Goal: Transaction & Acquisition: Register for event/course

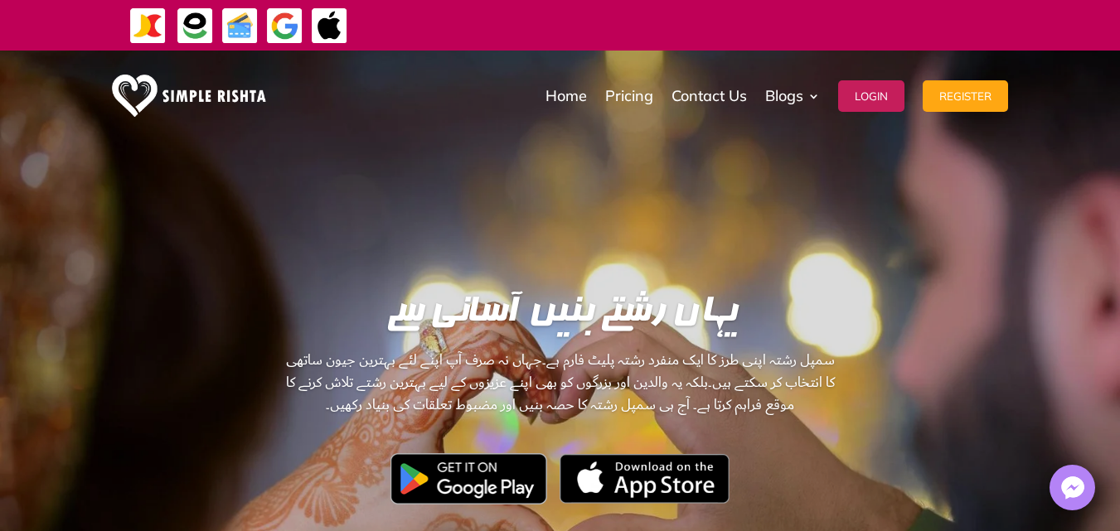
click at [192, 25] on img at bounding box center [195, 25] width 37 height 37
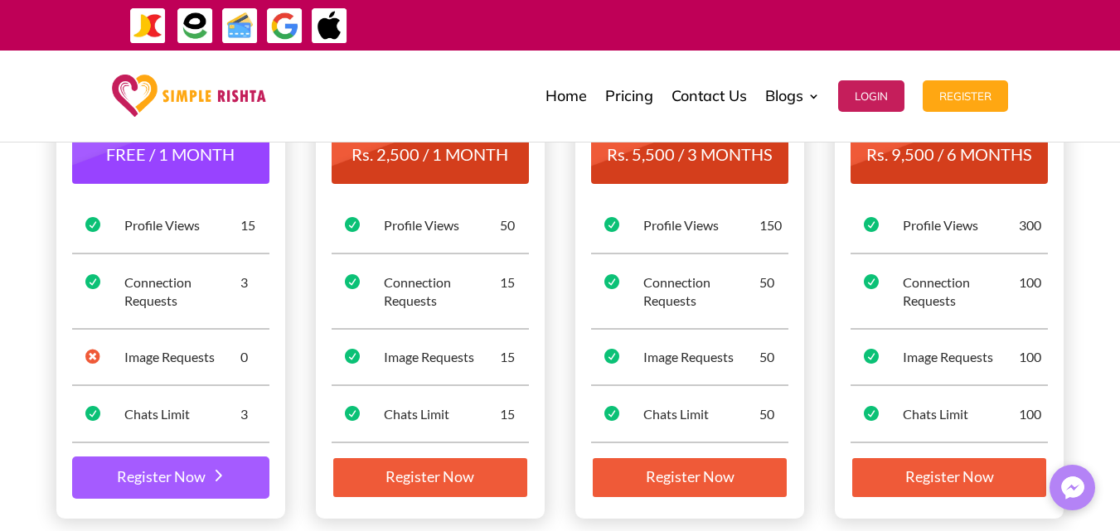
scroll to position [249, 0]
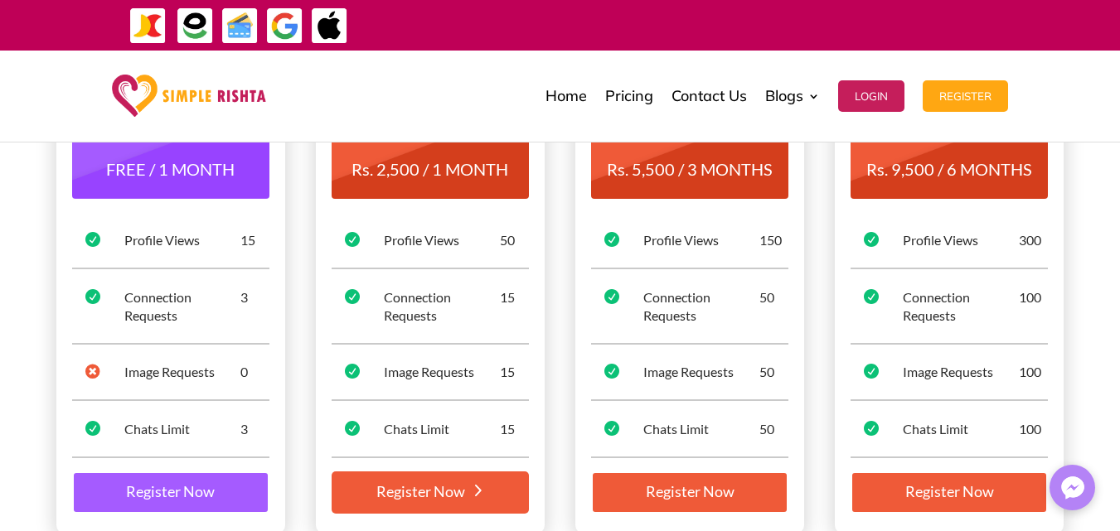
click at [444, 492] on link "Register Now" at bounding box center [430, 493] width 197 height 43
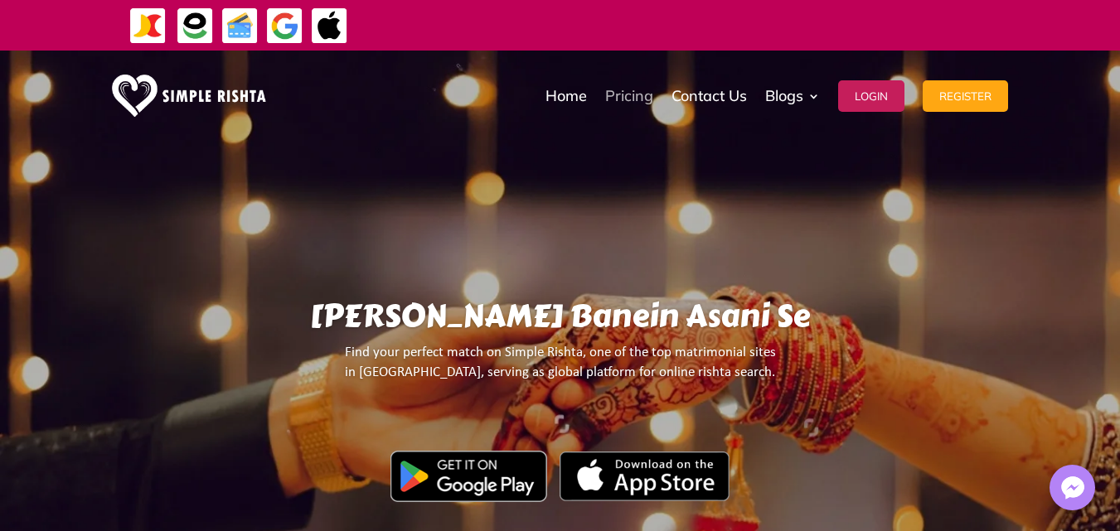
click at [628, 99] on link "Pricing" at bounding box center [629, 96] width 48 height 83
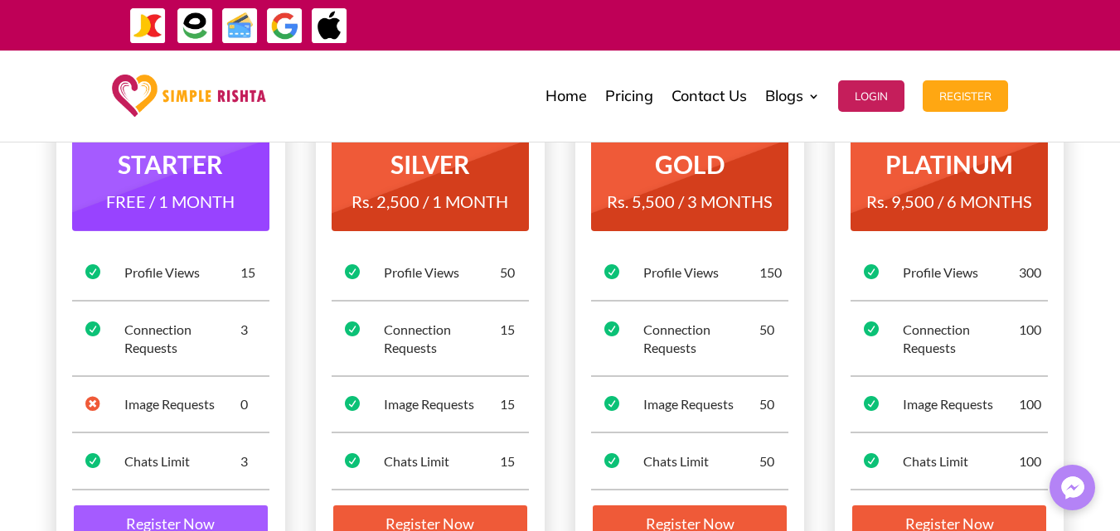
scroll to position [332, 0]
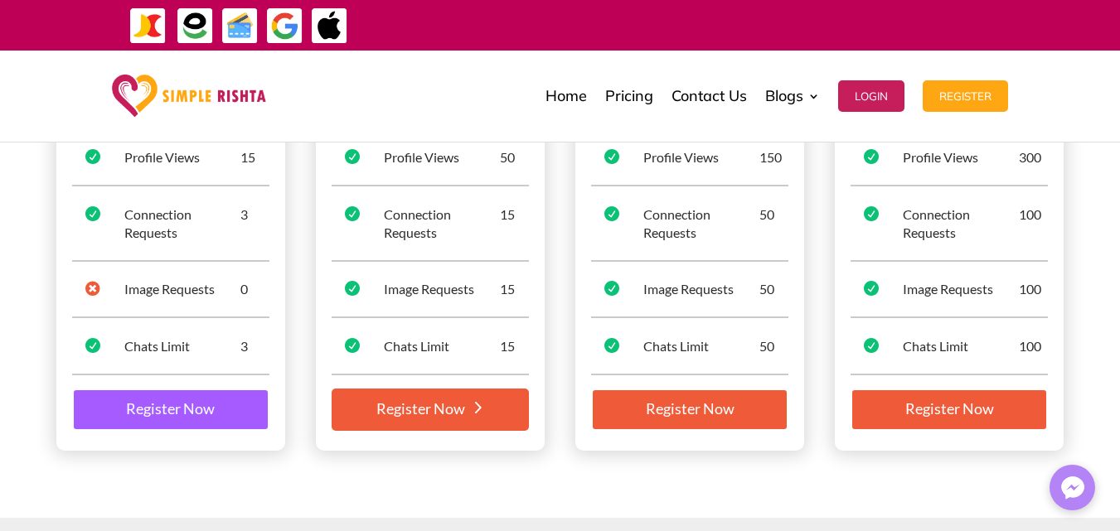
click at [452, 405] on link "Register Now" at bounding box center [430, 410] width 197 height 43
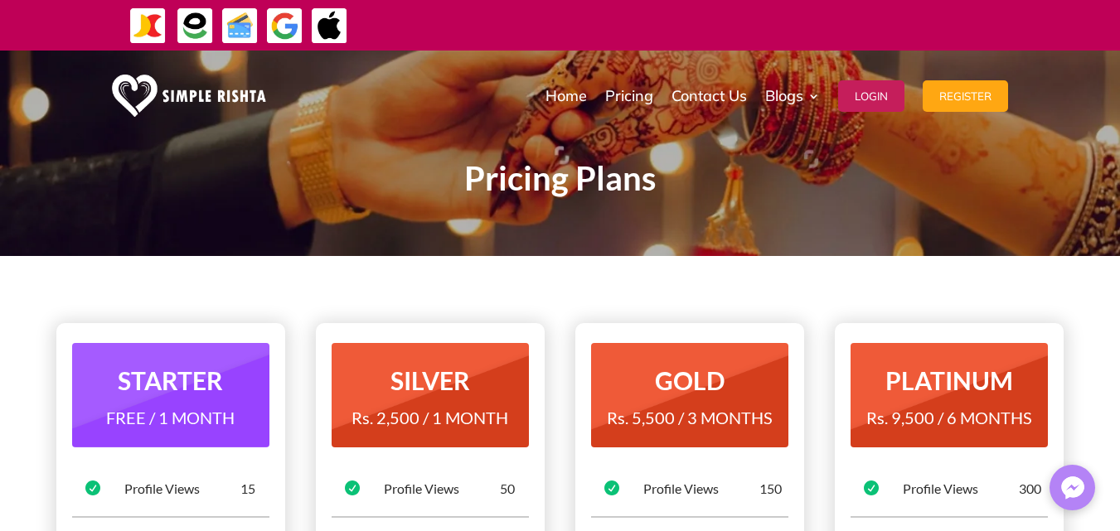
click at [192, 20] on img at bounding box center [195, 25] width 37 height 37
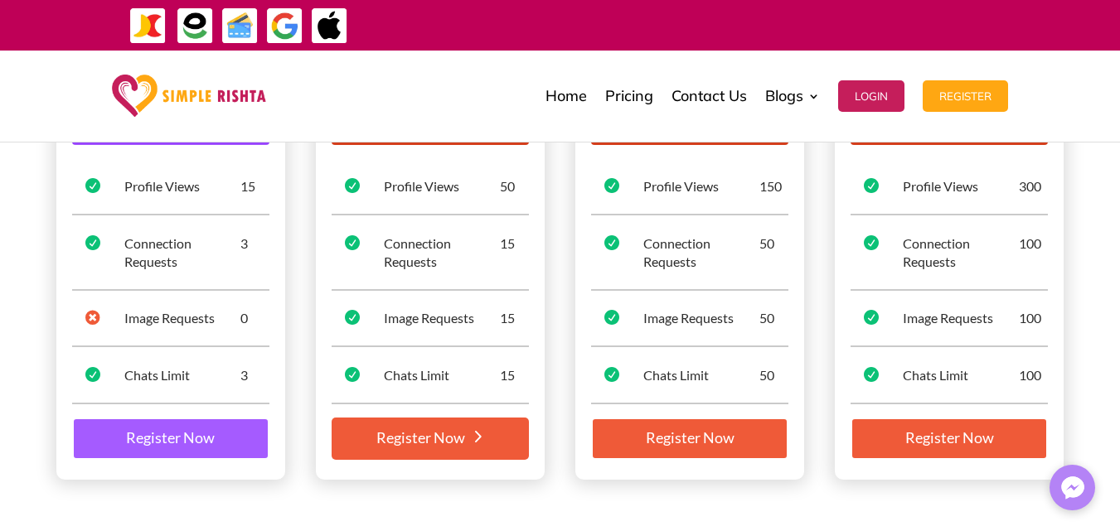
scroll to position [332, 0]
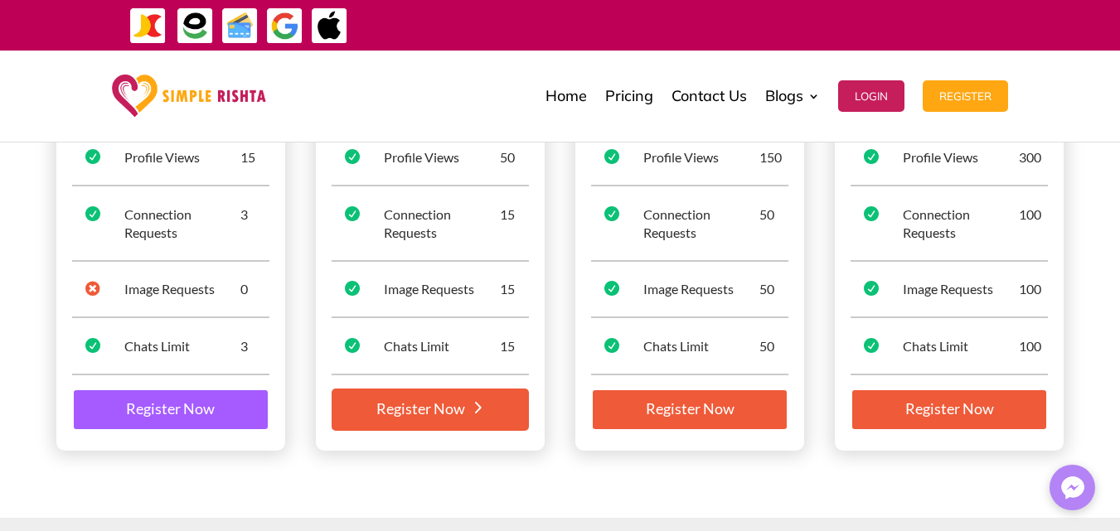
click at [449, 415] on link "Register Now" at bounding box center [430, 410] width 197 height 43
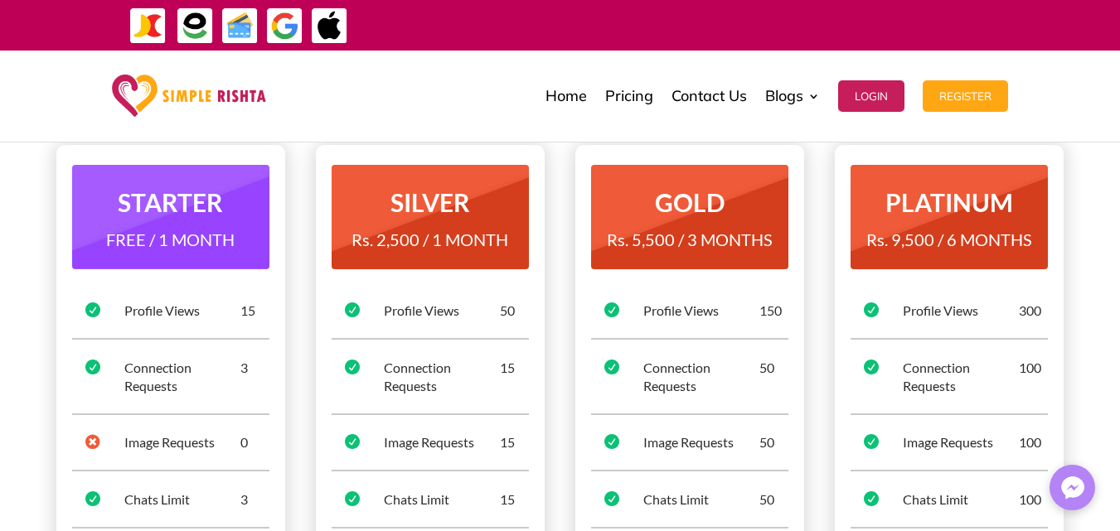
scroll to position [0, 0]
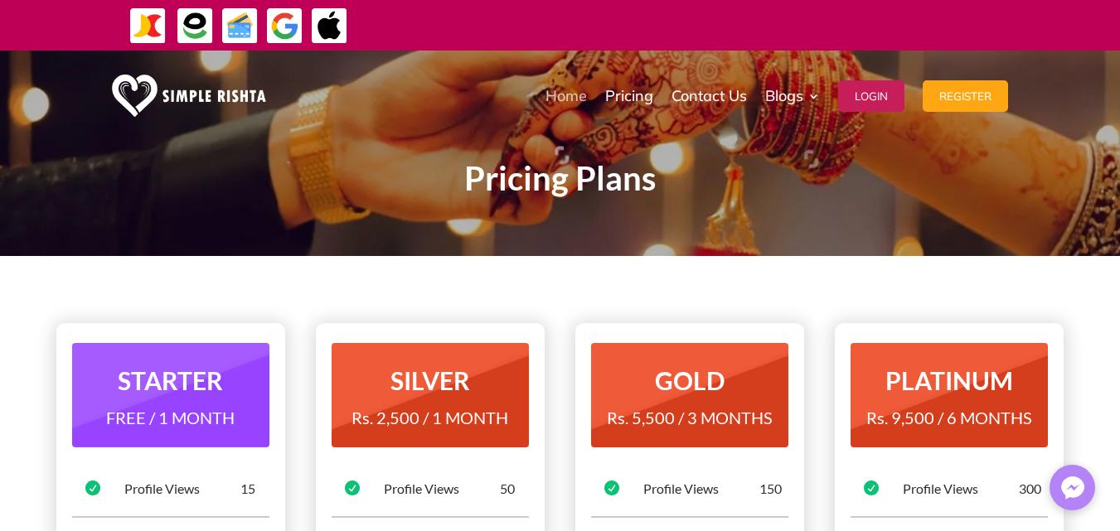
click at [574, 95] on link "Home" at bounding box center [565, 96] width 41 height 83
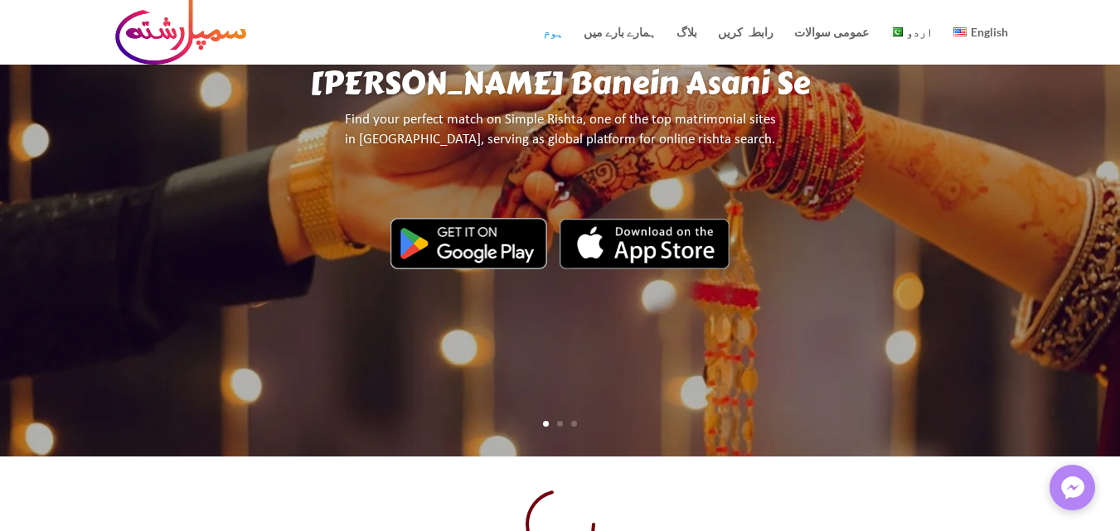
scroll to position [497, 0]
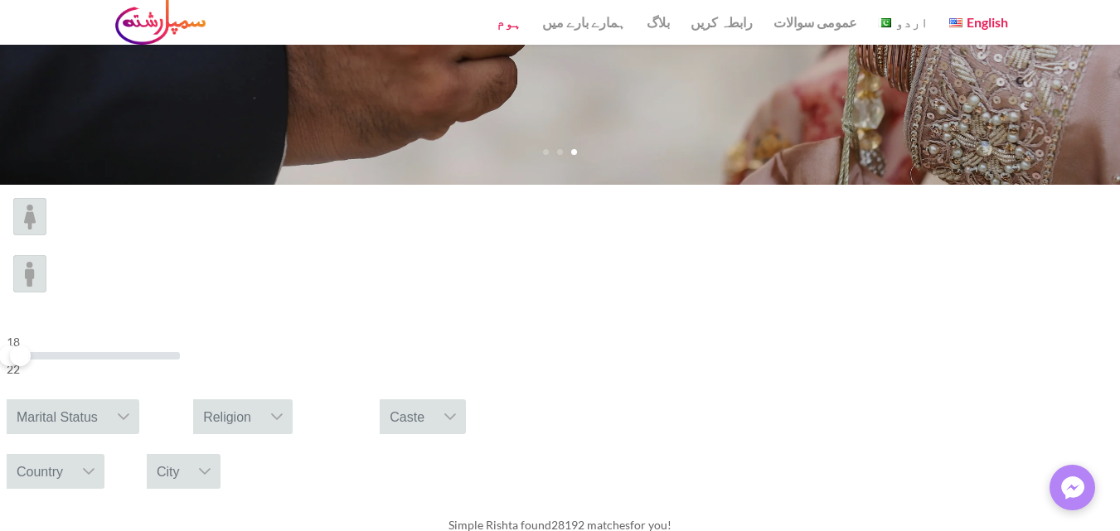
drag, startPoint x: 265, startPoint y: 237, endPoint x: 203, endPoint y: 234, distance: 62.3
click at [31, 346] on span at bounding box center [20, 356] width 21 height 21
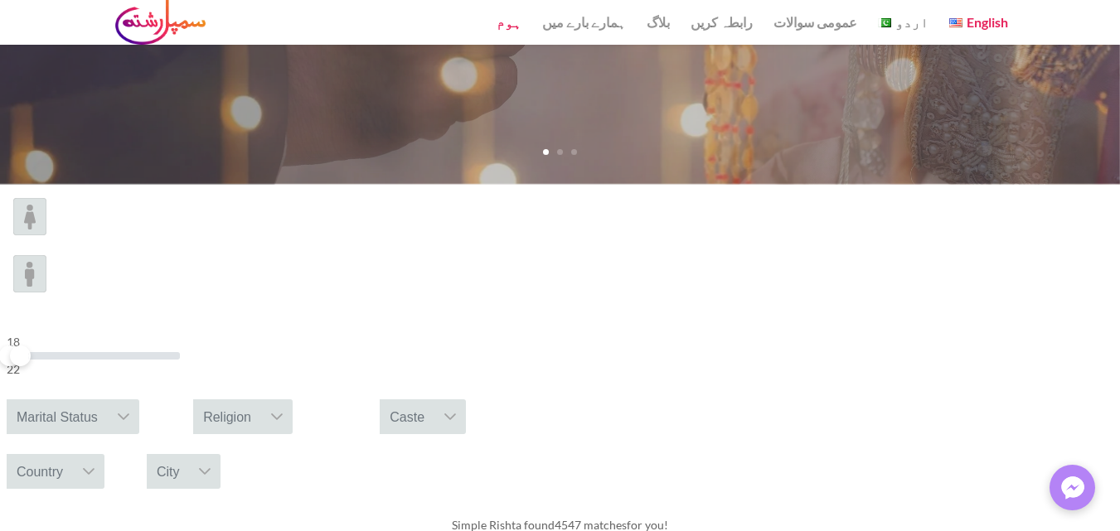
click at [46, 235] on img at bounding box center [29, 216] width 33 height 37
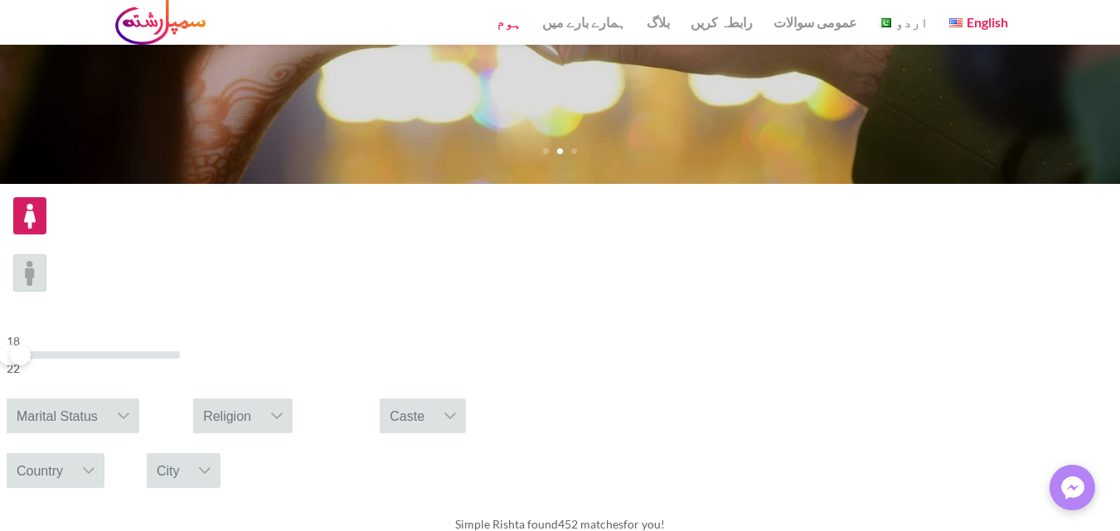
click at [95, 464] on icon at bounding box center [88, 470] width 13 height 13
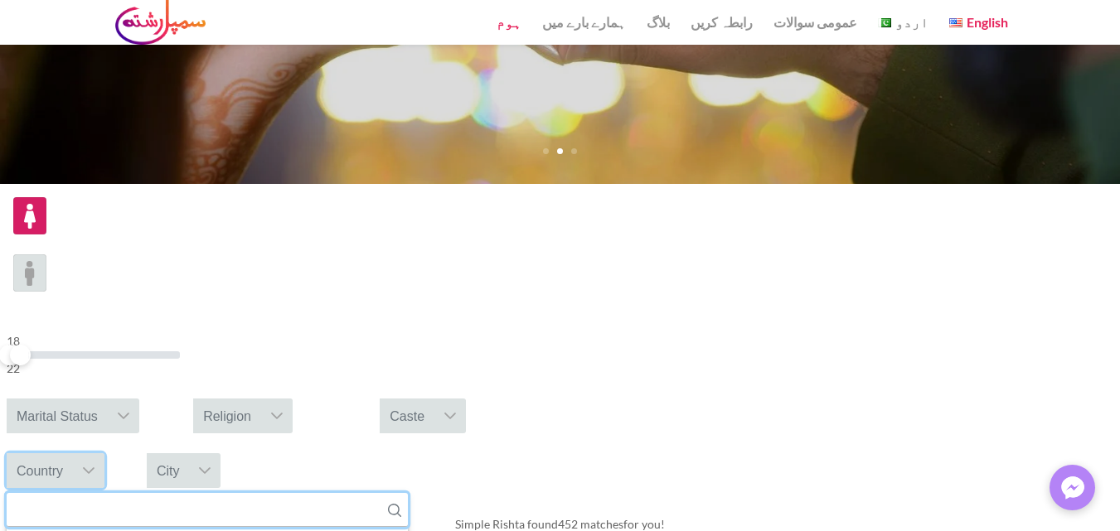
click at [408, 493] on input "text" at bounding box center [207, 510] width 401 height 34
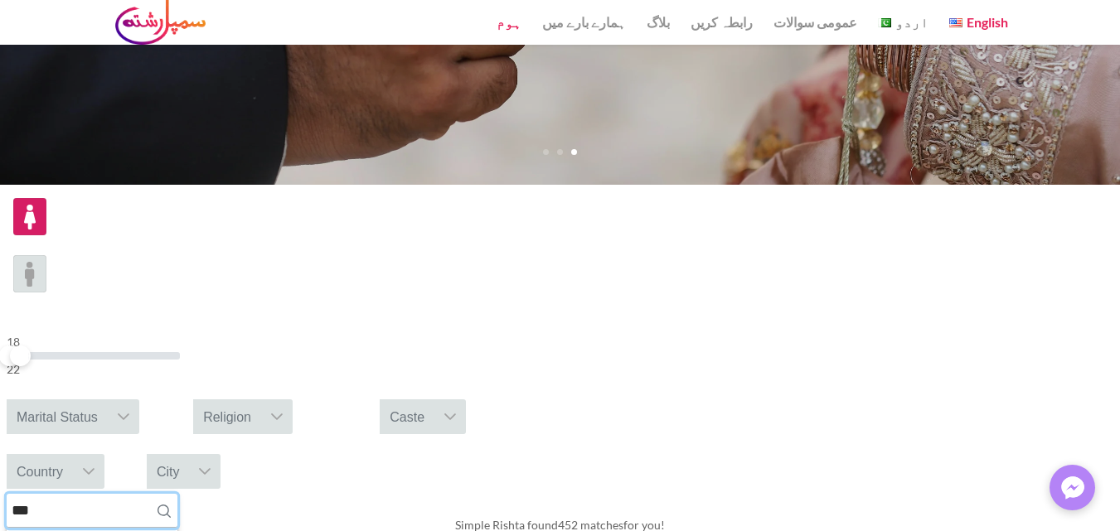
type input "***"
click at [211, 465] on icon at bounding box center [204, 471] width 13 height 13
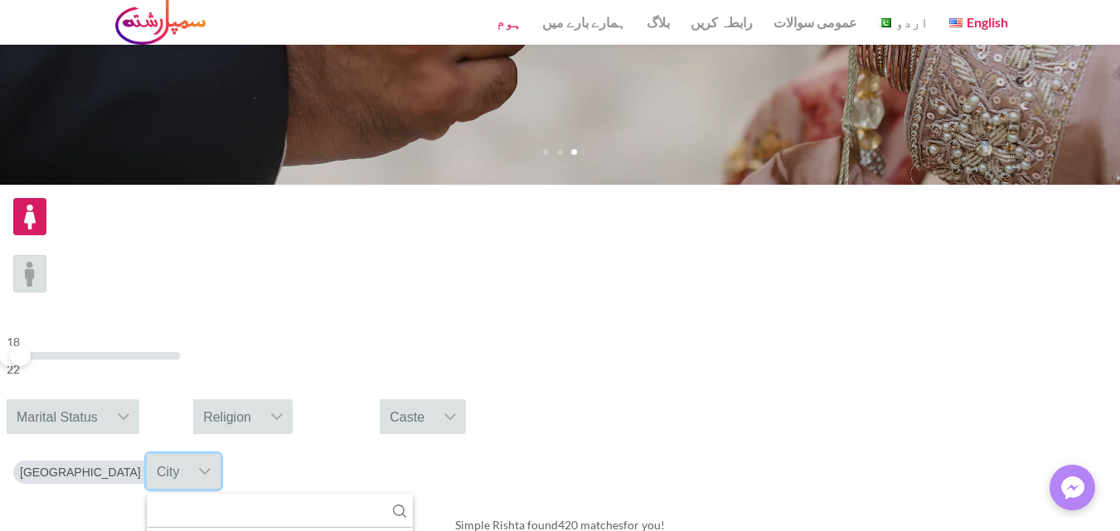
scroll to position [162, 0]
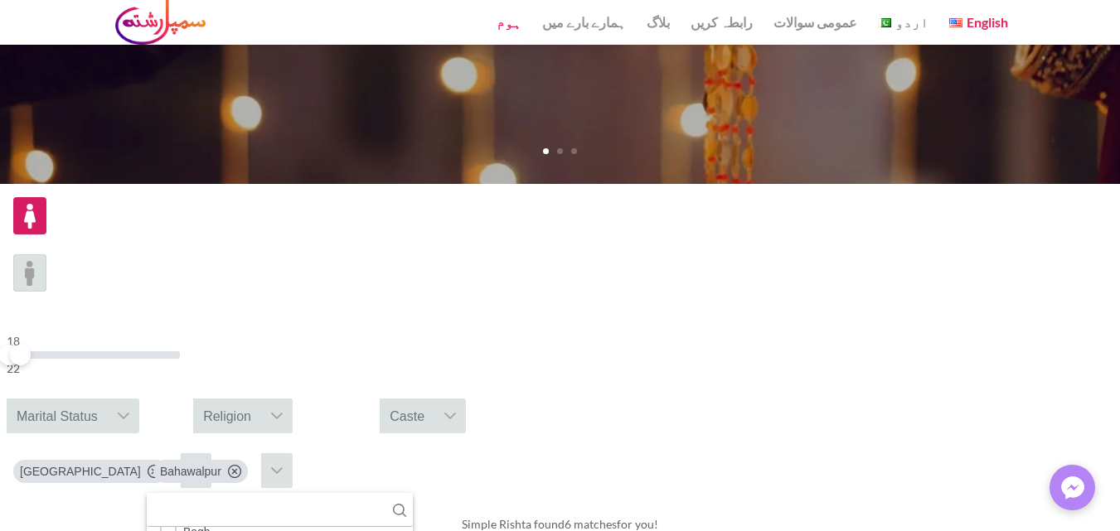
click at [860, 502] on div "Simple Rishta found 6 matches for you!" at bounding box center [560, 525] width 1120 height 46
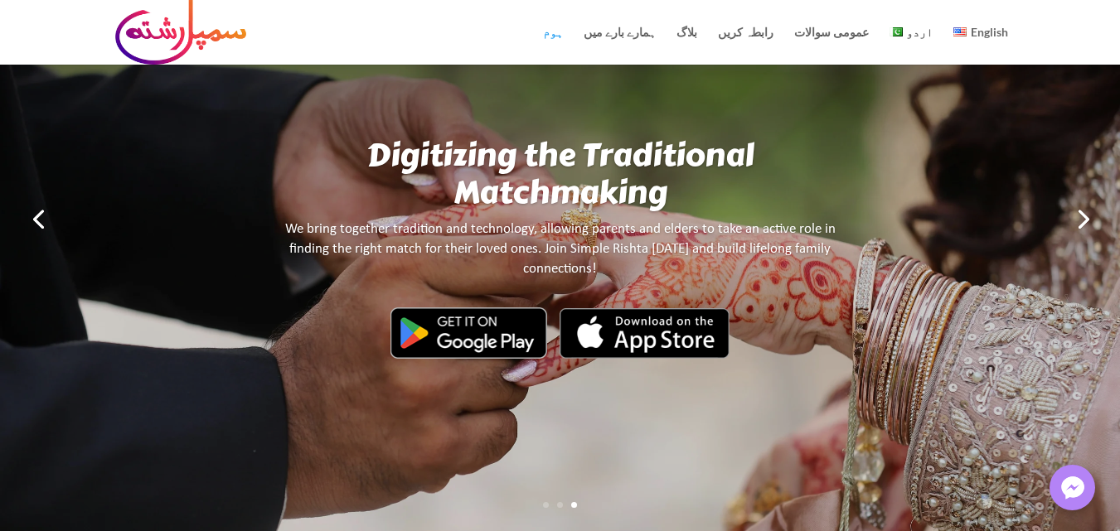
scroll to position [0, 0]
